Goal: Information Seeking & Learning: Learn about a topic

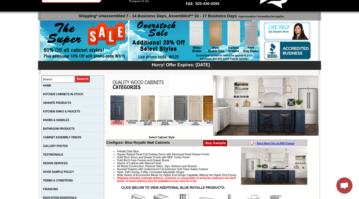
scroll to position [65, 0]
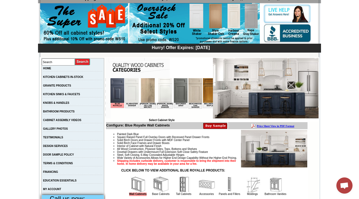
scroll to position [1, 0]
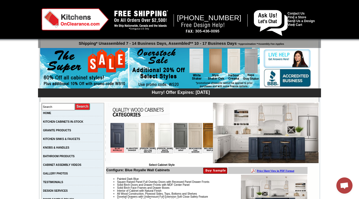
click at [219, 99] on div at bounding box center [180, 96] width 276 height 11
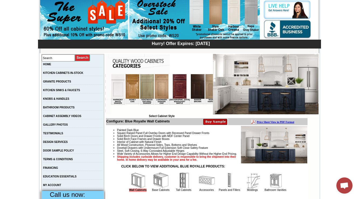
scroll to position [0, 464]
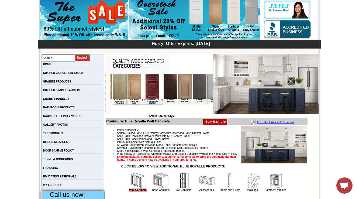
click at [222, 89] on img at bounding box center [229, 86] width 14 height 25
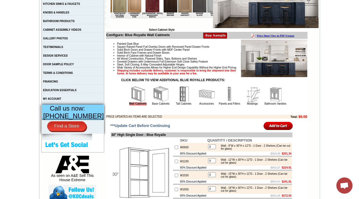
scroll to position [201, 0]
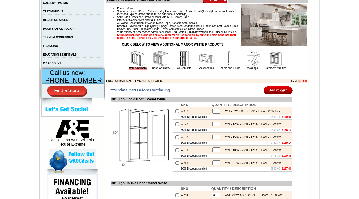
scroll to position [173, 0]
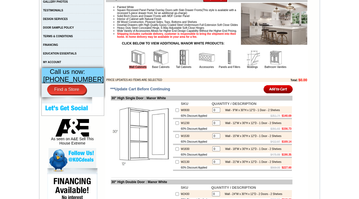
click at [153, 70] on table "Wall Cabinets Base Cabinets Tall Cabinets Accessories Panels and Fillers Moldin…" at bounding box center [206, 59] width 161 height 21
click at [153, 69] on td "Base Cabinets" at bounding box center [161, 59] width 23 height 20
click at [153, 65] on img at bounding box center [161, 57] width 16 height 16
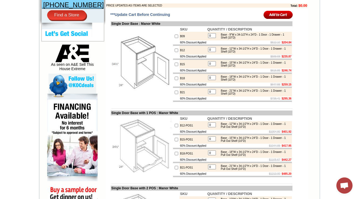
scroll to position [182, 0]
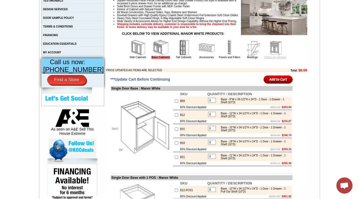
click at [269, 59] on link "Bathroom Vanities" at bounding box center [276, 57] width 22 height 3
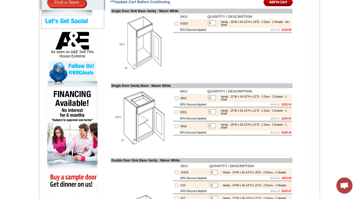
scroll to position [804, 0]
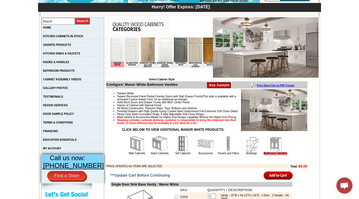
scroll to position [1581, 0]
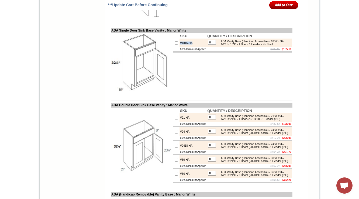
drag, startPoint x: 192, startPoint y: 114, endPoint x: 175, endPoint y: 112, distance: 17.6
click at [180, 47] on td "V1816-HA" at bounding box center [193, 43] width 27 height 9
copy td "V1816-HA"
